Goal: Check status: Check status

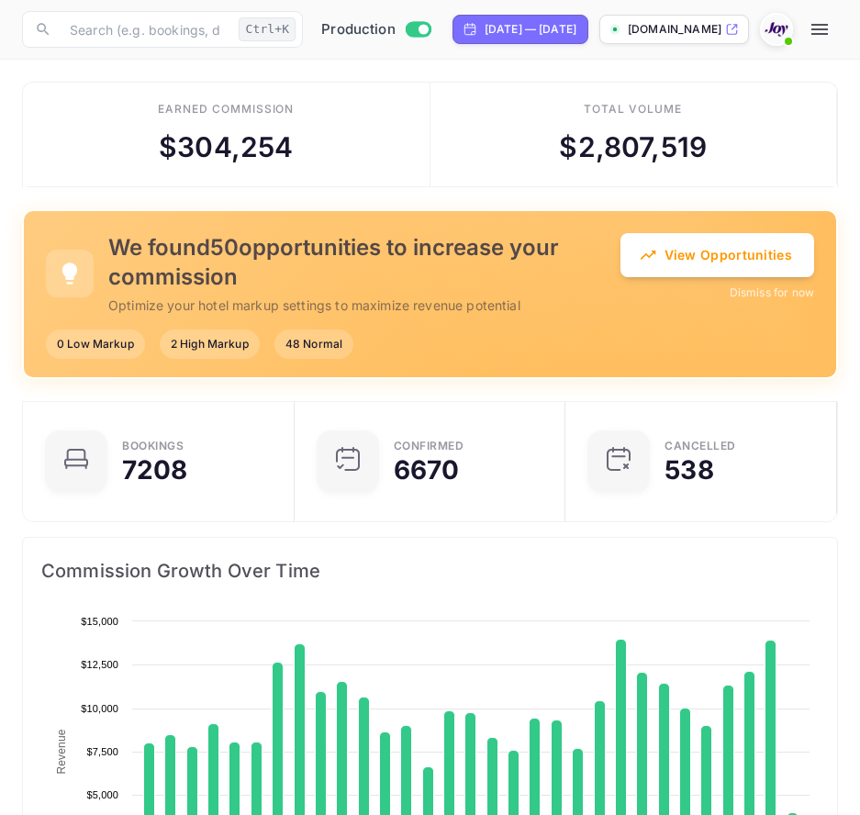
click at [828, 29] on icon "button" at bounding box center [819, 29] width 17 height 11
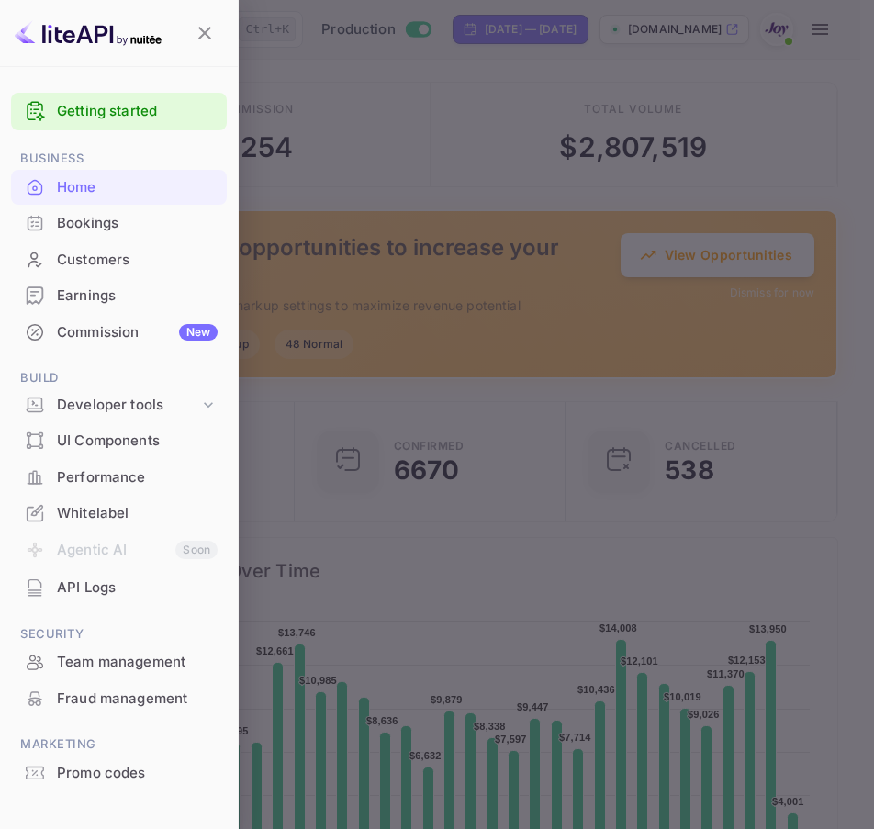
scroll to position [285, 385]
click at [103, 223] on div "Bookings" at bounding box center [137, 223] width 161 height 21
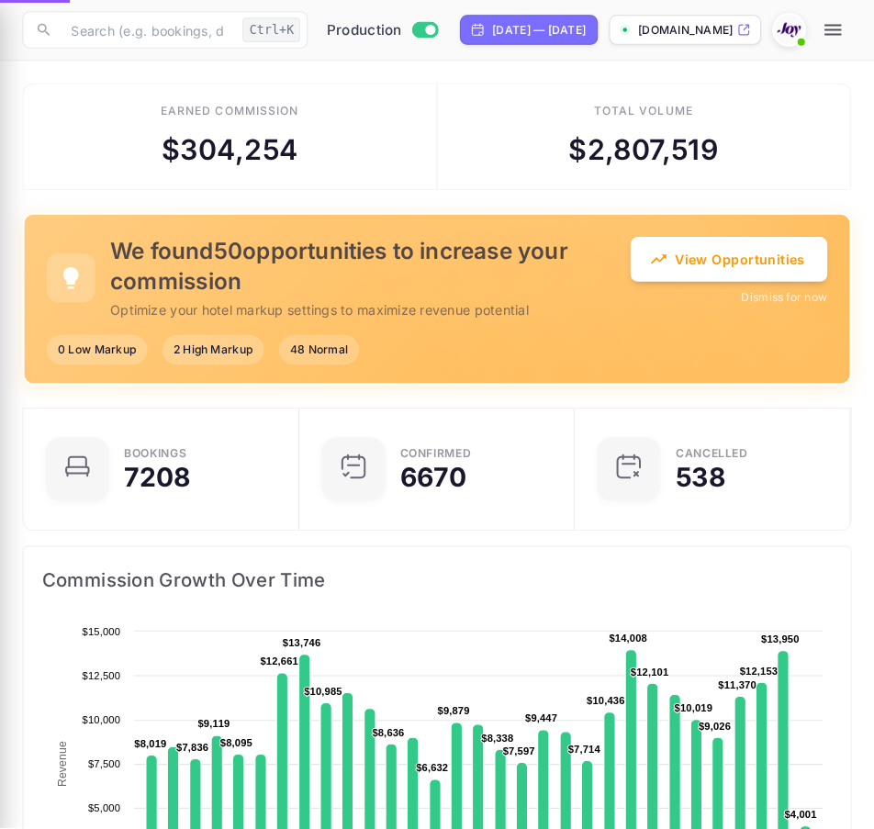
scroll to position [15, 15]
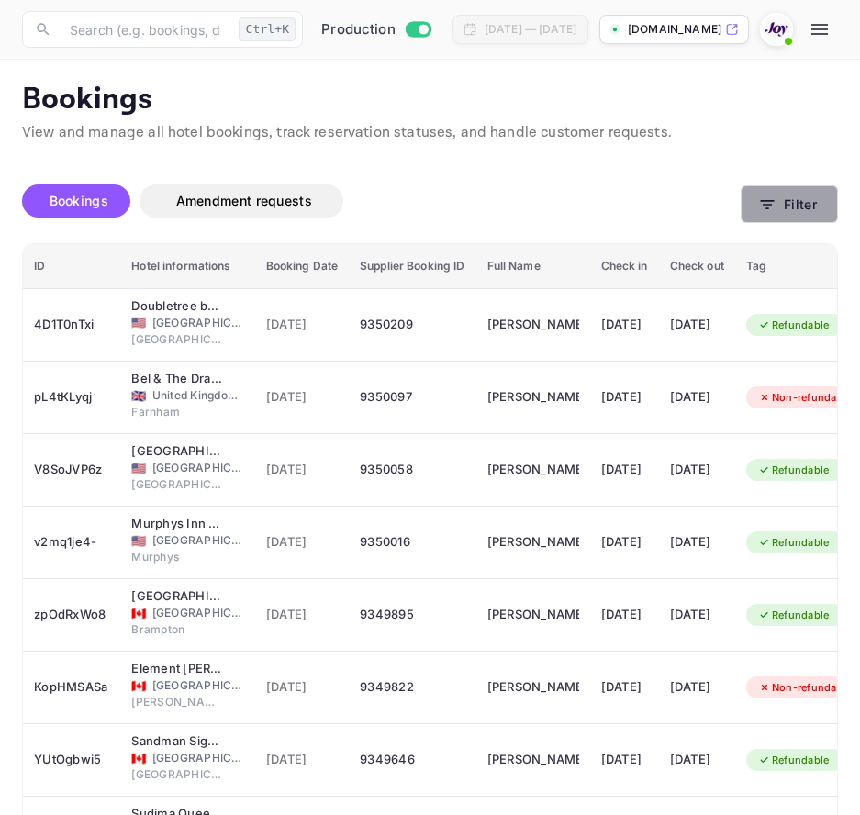
click at [810, 214] on button "Filter" at bounding box center [789, 204] width 97 height 38
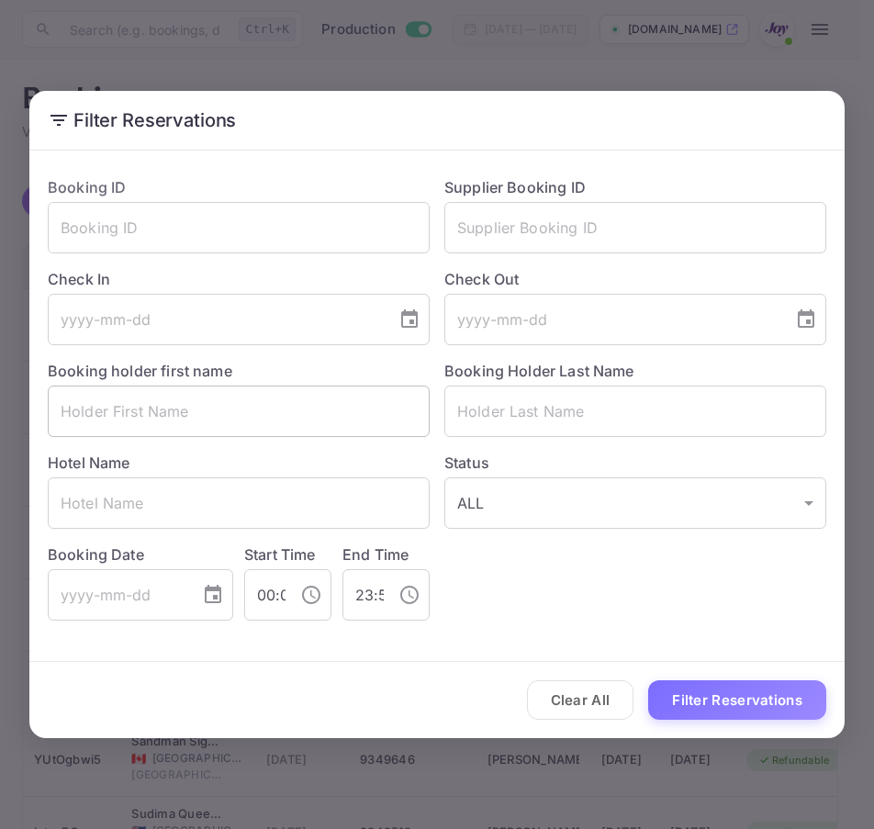
click at [309, 391] on input "text" at bounding box center [239, 410] width 382 height 51
paste input "[PERSON_NAME]"
type input "[PERSON_NAME]"
click at [537, 420] on input "text" at bounding box center [635, 410] width 382 height 51
paste input "[PERSON_NAME]"
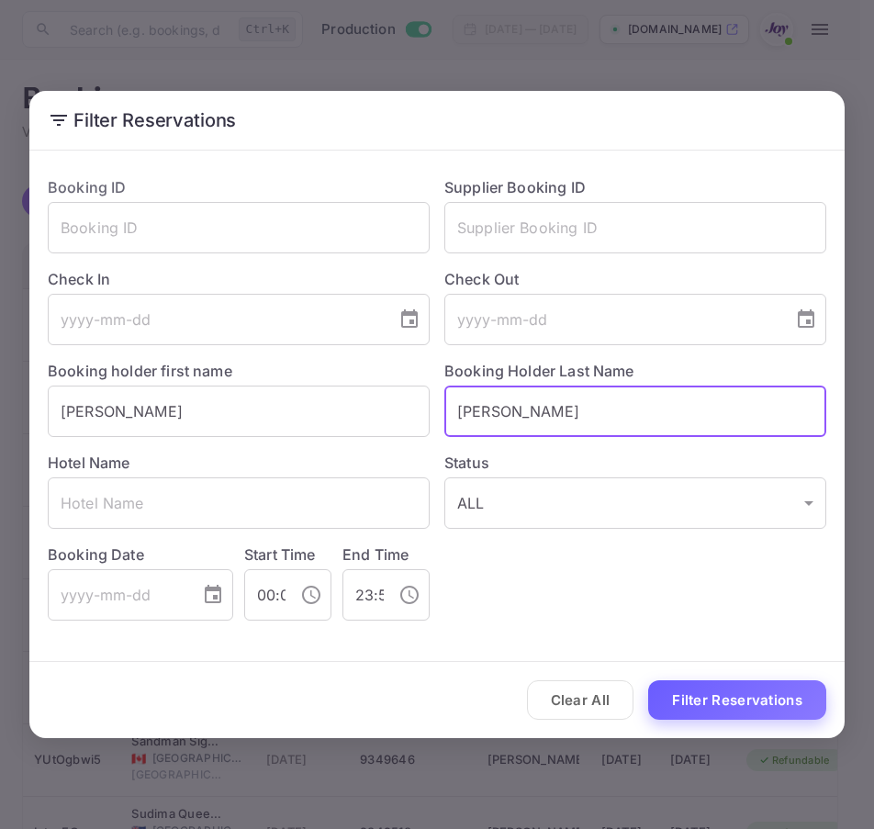
type input "[PERSON_NAME]"
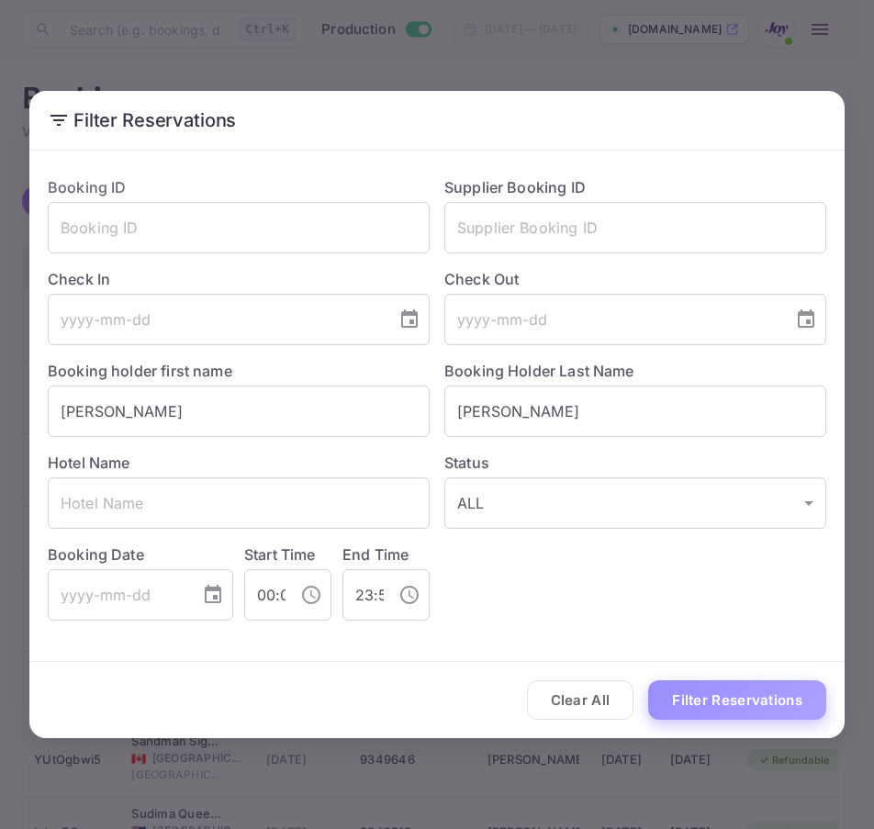
click at [682, 711] on button "Filter Reservations" at bounding box center [737, 699] width 178 height 39
